Goal: Transaction & Acquisition: Purchase product/service

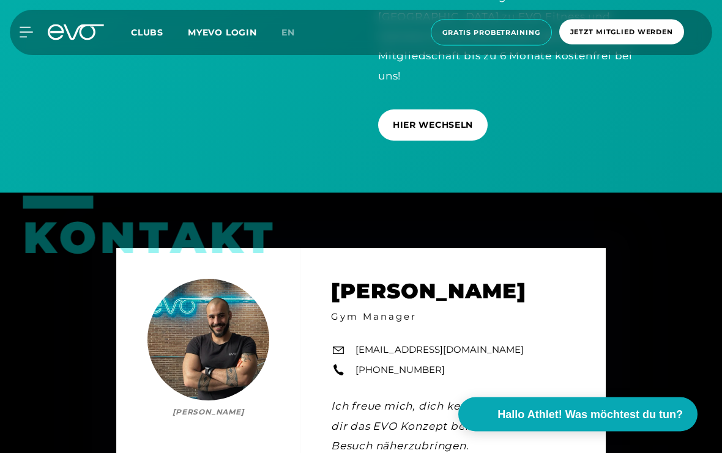
scroll to position [3423, 0]
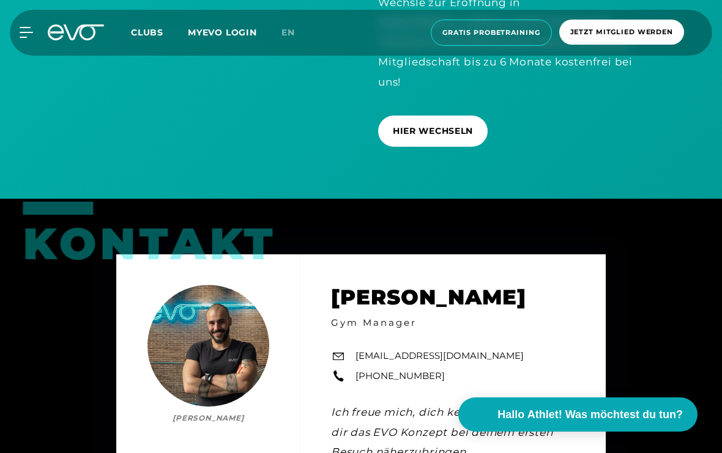
click at [144, 33] on span "Clubs" at bounding box center [147, 32] width 32 height 11
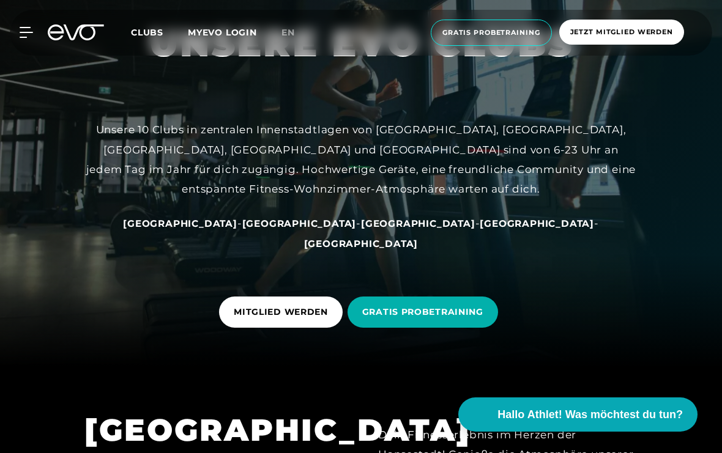
scroll to position [85, 0]
click at [279, 230] on span "[GEOGRAPHIC_DATA]" at bounding box center [299, 224] width 114 height 12
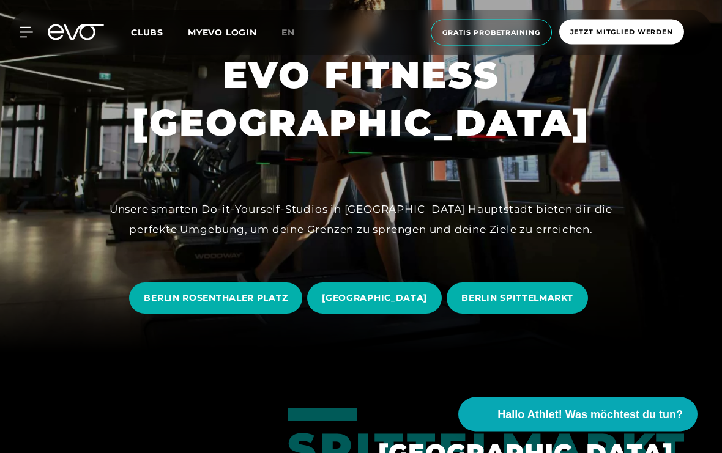
scroll to position [100, 0]
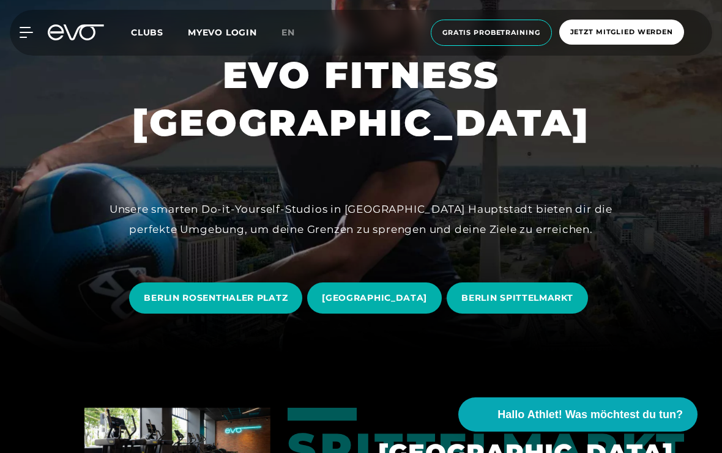
click at [558, 305] on span "BERLIN SPITTELMARKT" at bounding box center [516, 298] width 111 height 13
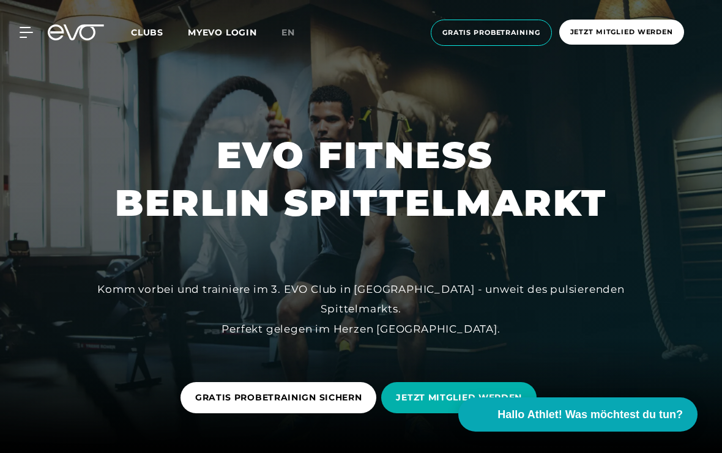
click at [646, 423] on span "Hallo Athlet! Was möchtest du tun?" at bounding box center [589, 415] width 185 height 17
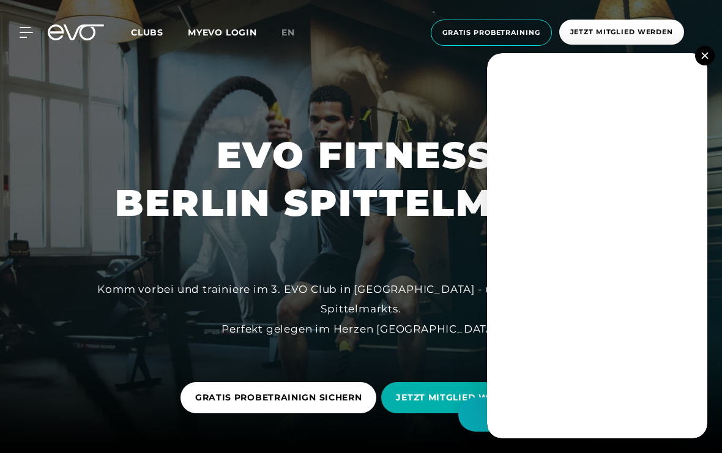
click at [699, 65] on button at bounding box center [705, 56] width 20 height 20
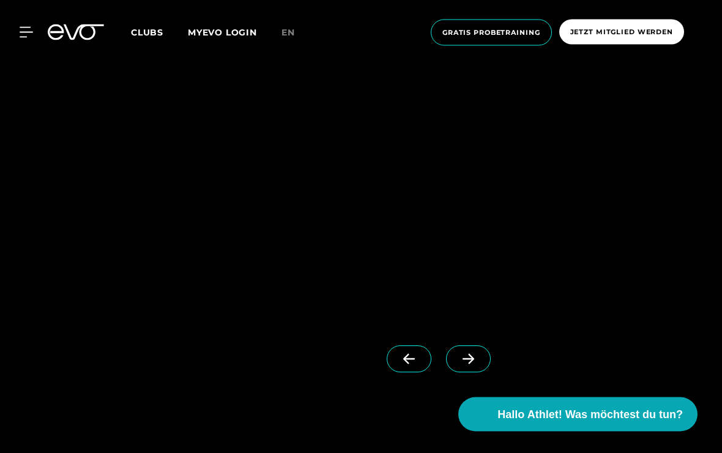
scroll to position [1006, 0]
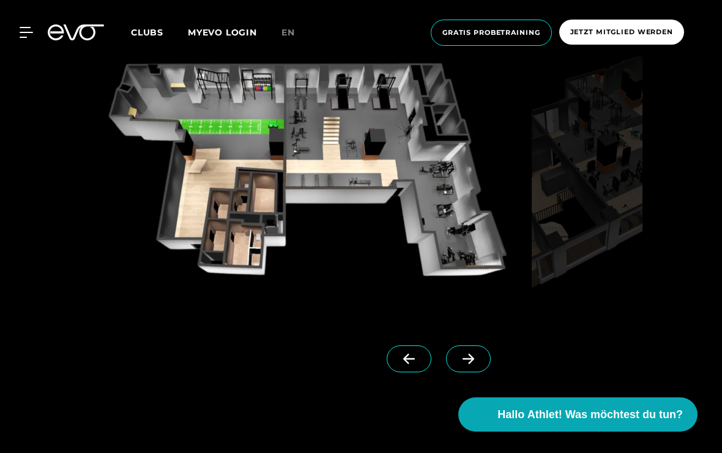
click at [476, 364] on icon at bounding box center [467, 358] width 21 height 11
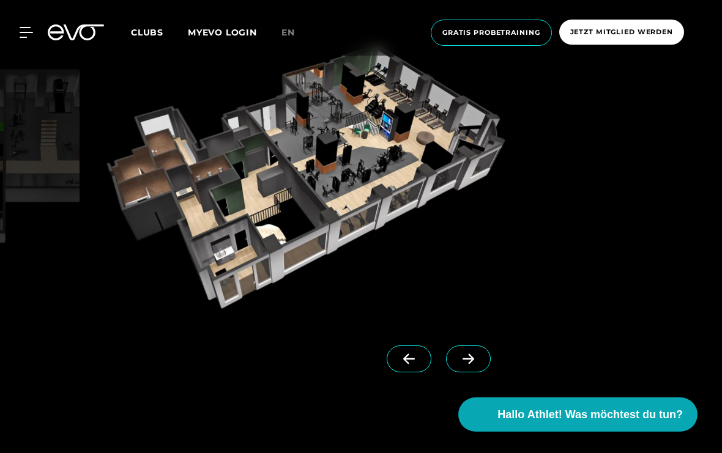
click at [475, 364] on icon at bounding box center [467, 358] width 21 height 11
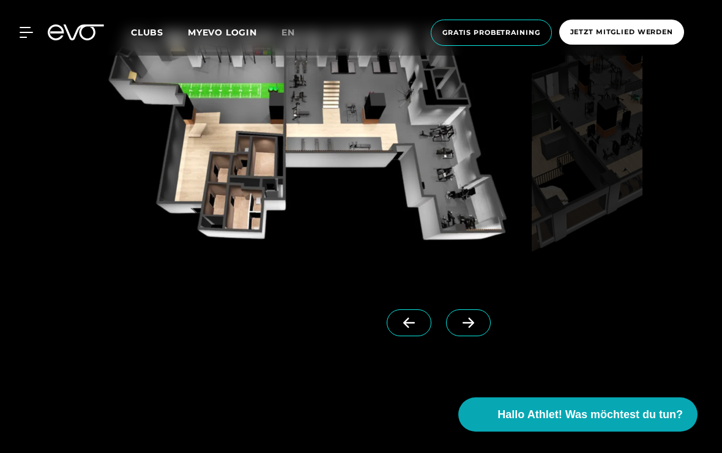
scroll to position [1035, 0]
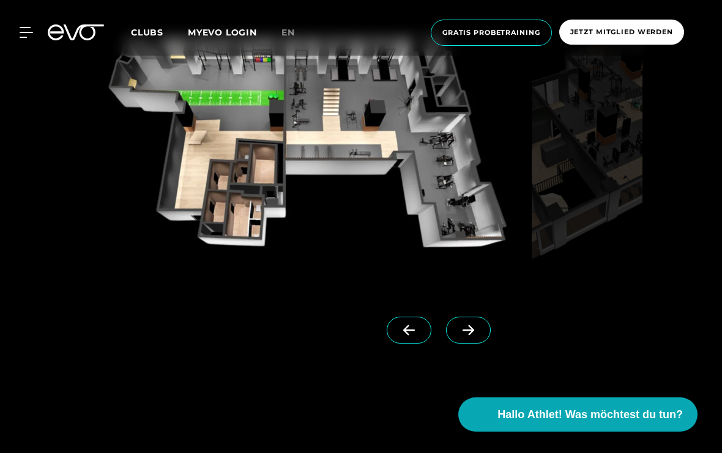
click at [477, 336] on icon at bounding box center [467, 330] width 21 height 11
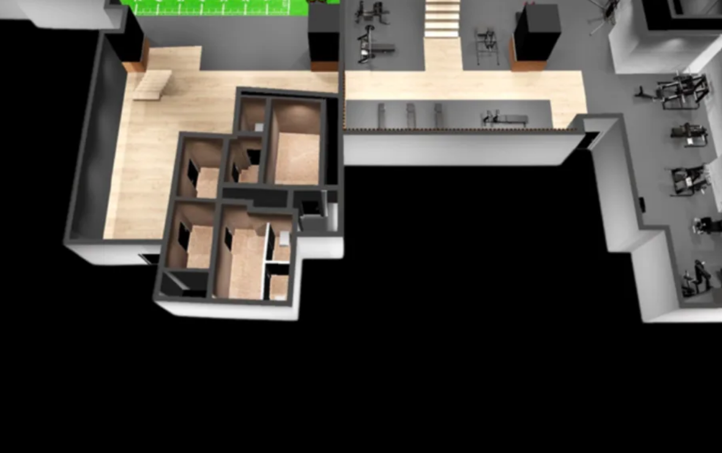
click at [84, 93] on img at bounding box center [305, 147] width 442 height 279
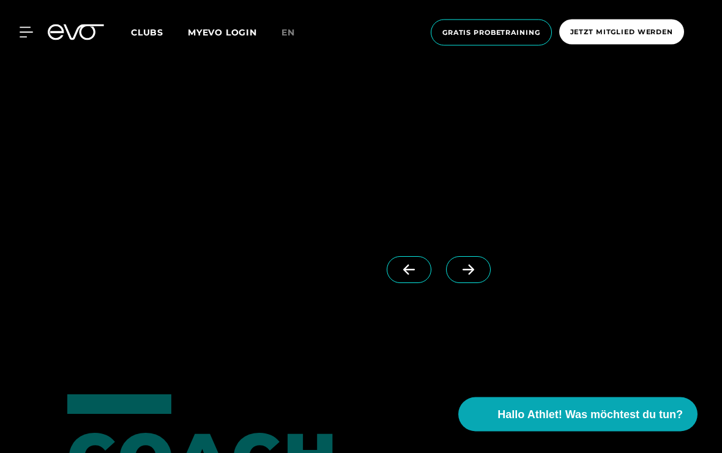
scroll to position [2907, 0]
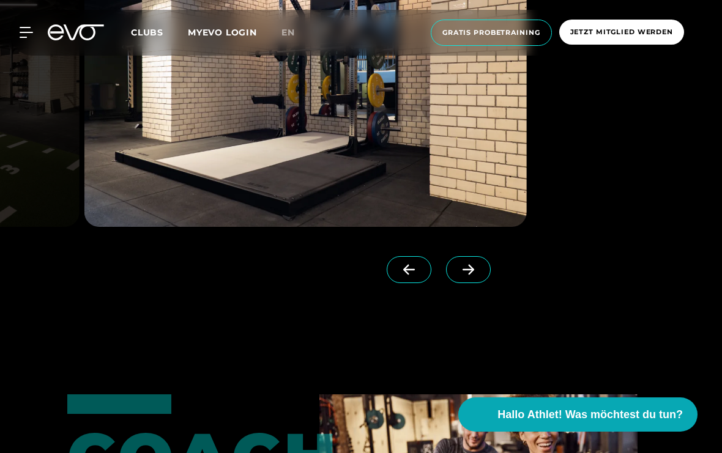
click at [477, 275] on icon at bounding box center [467, 269] width 21 height 11
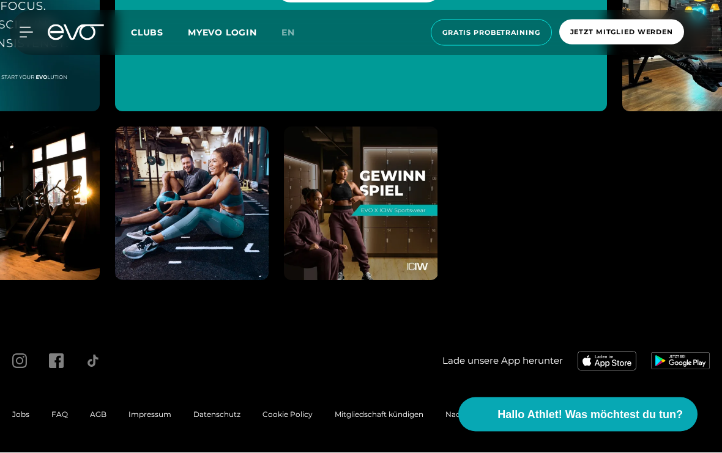
scroll to position [5459, 0]
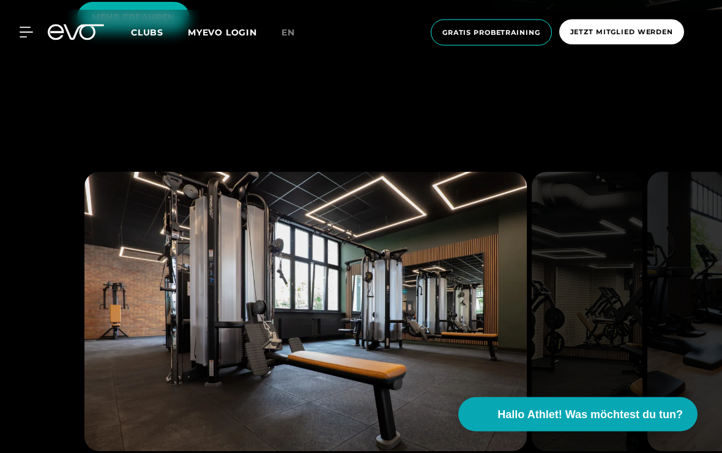
click at [31, 37] on icon at bounding box center [26, 32] width 13 height 11
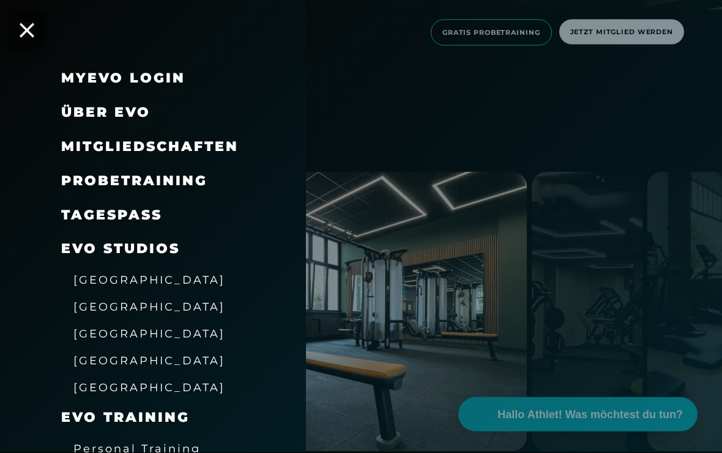
scroll to position [2683, 0]
click at [73, 213] on link "TAGESPASS" at bounding box center [111, 215] width 101 height 17
